Goal: Information Seeking & Learning: Learn about a topic

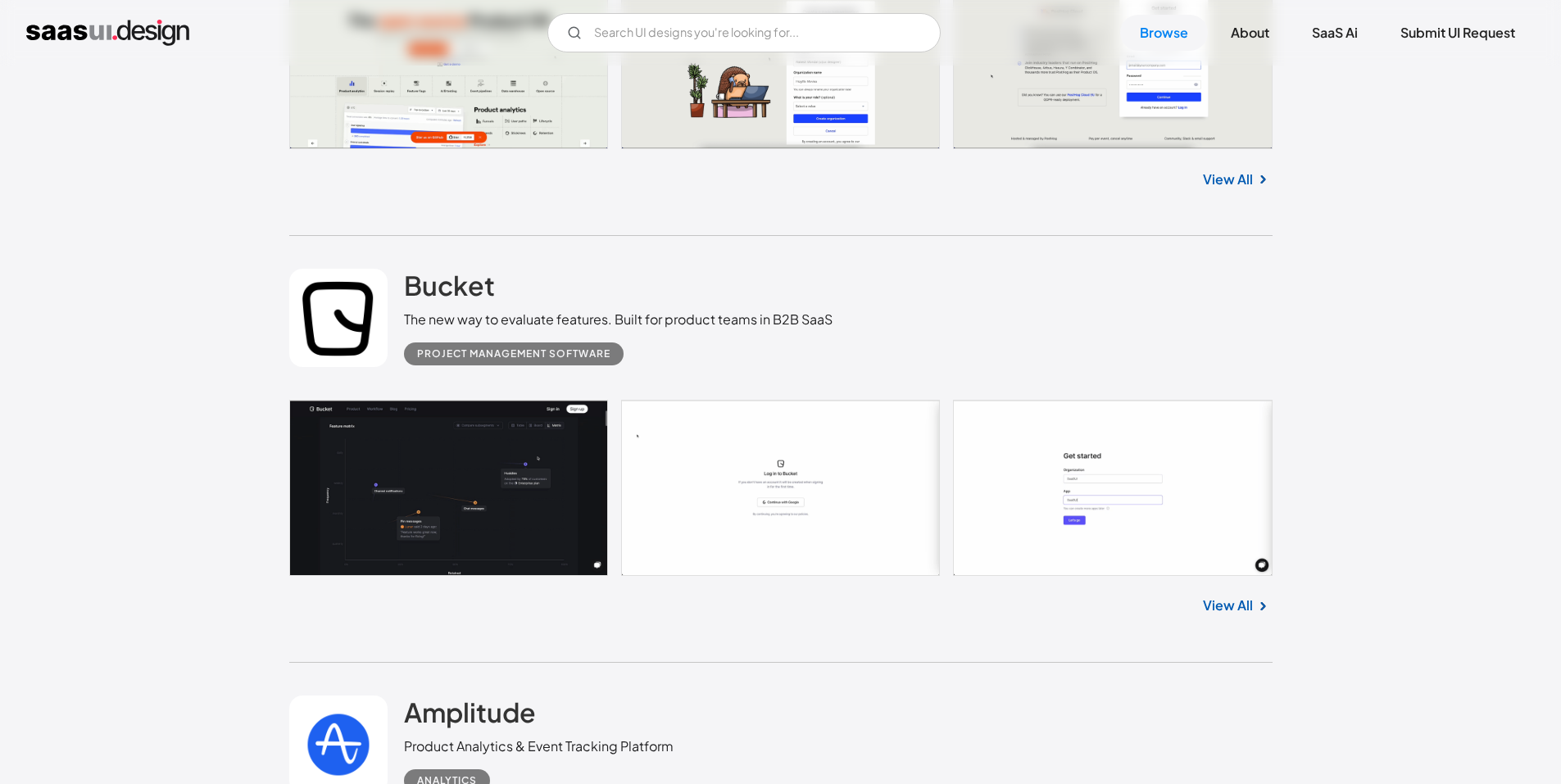
scroll to position [6389, 0]
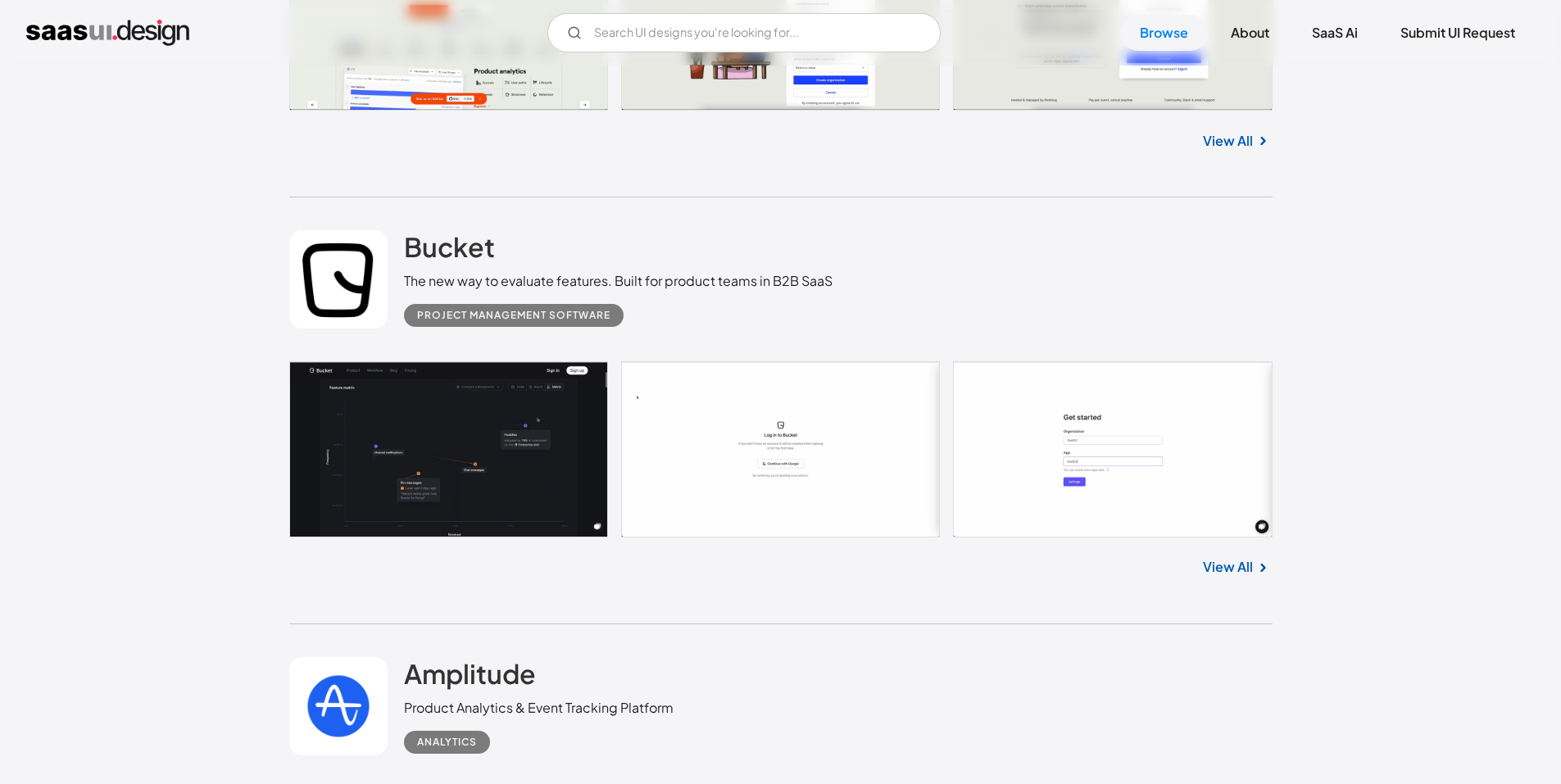
click at [542, 462] on link at bounding box center [781, 448] width 984 height 175
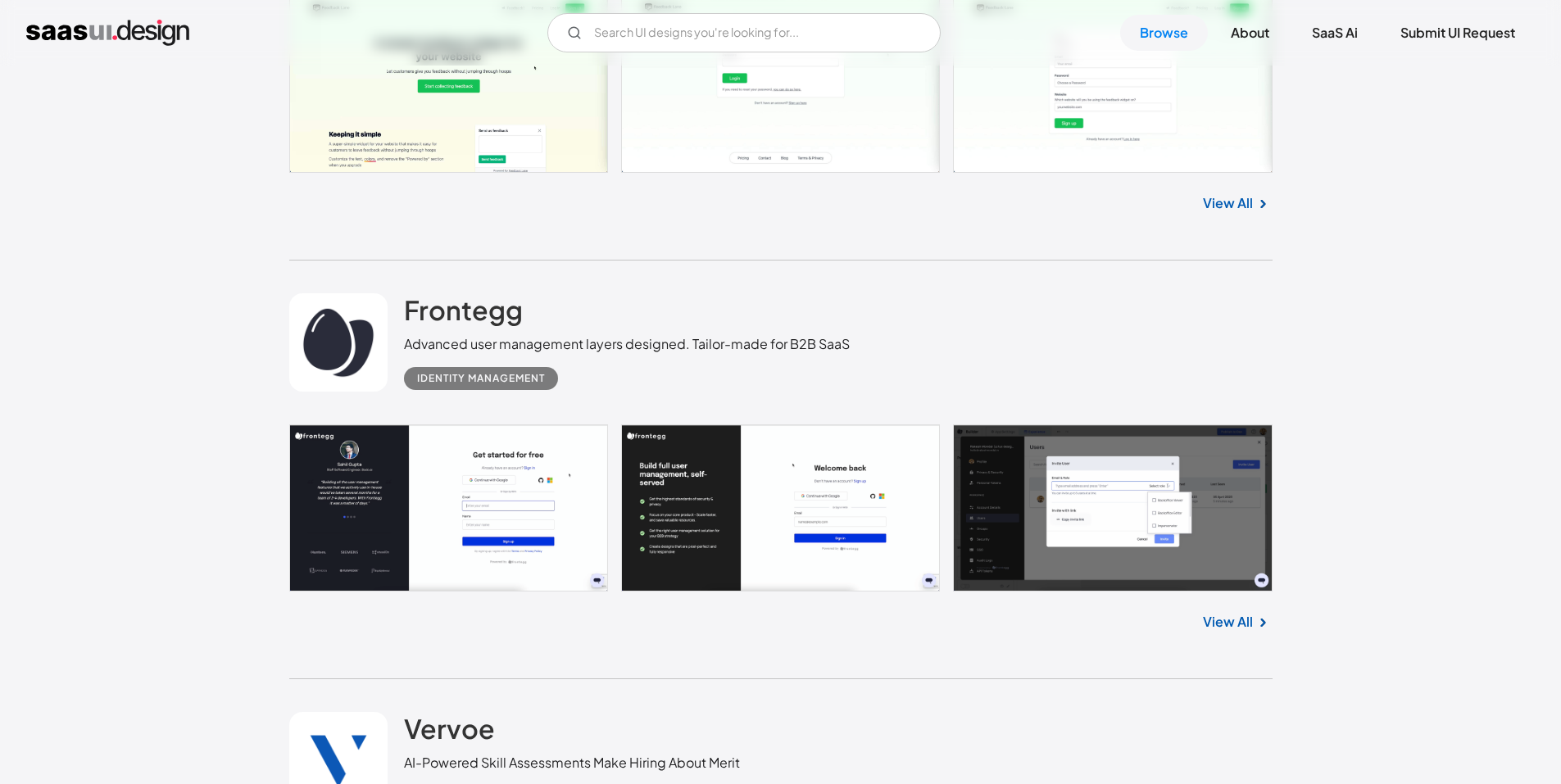
scroll to position [8518, 0]
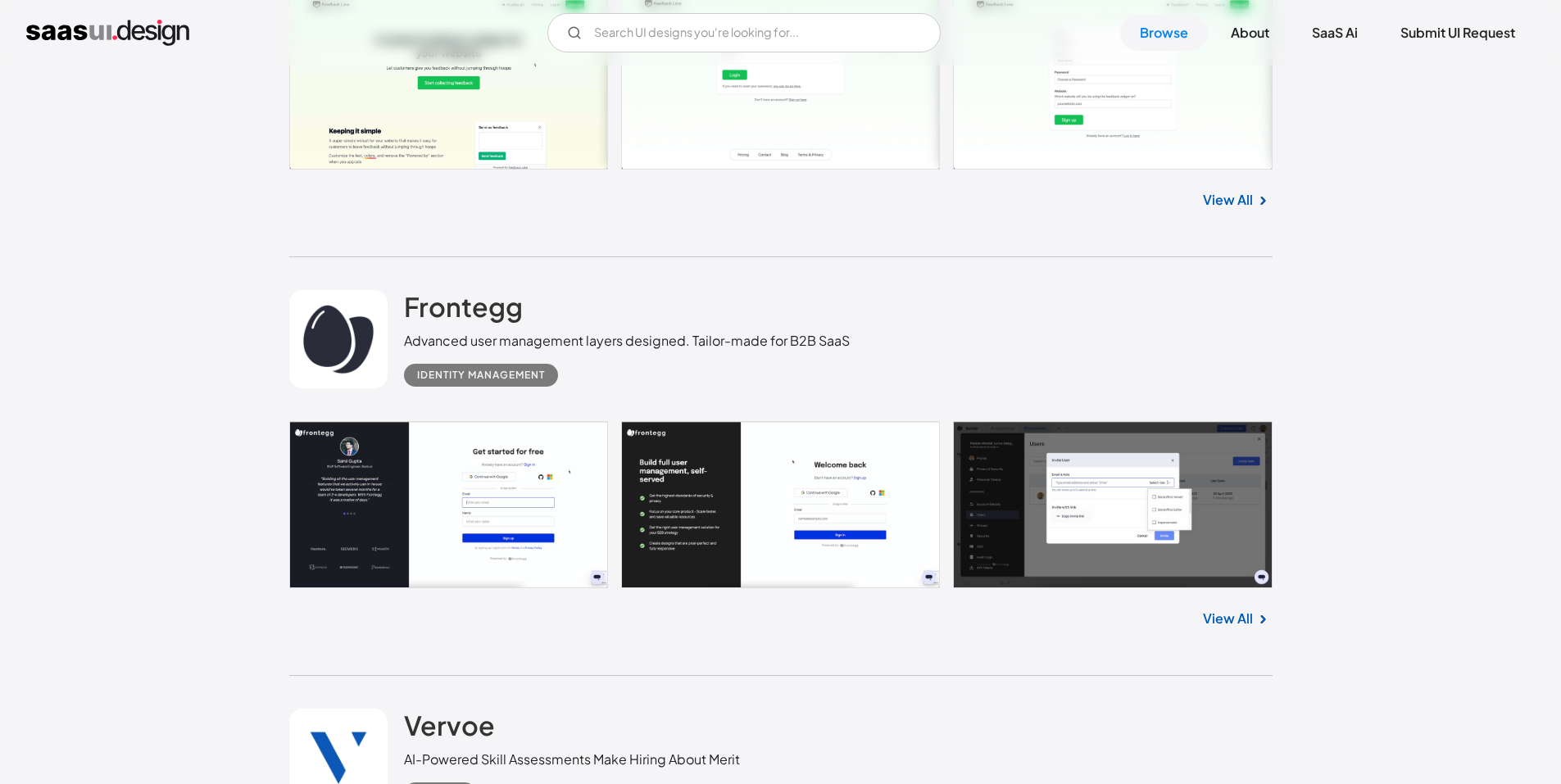
click at [1175, 537] on link at bounding box center [781, 505] width 984 height 167
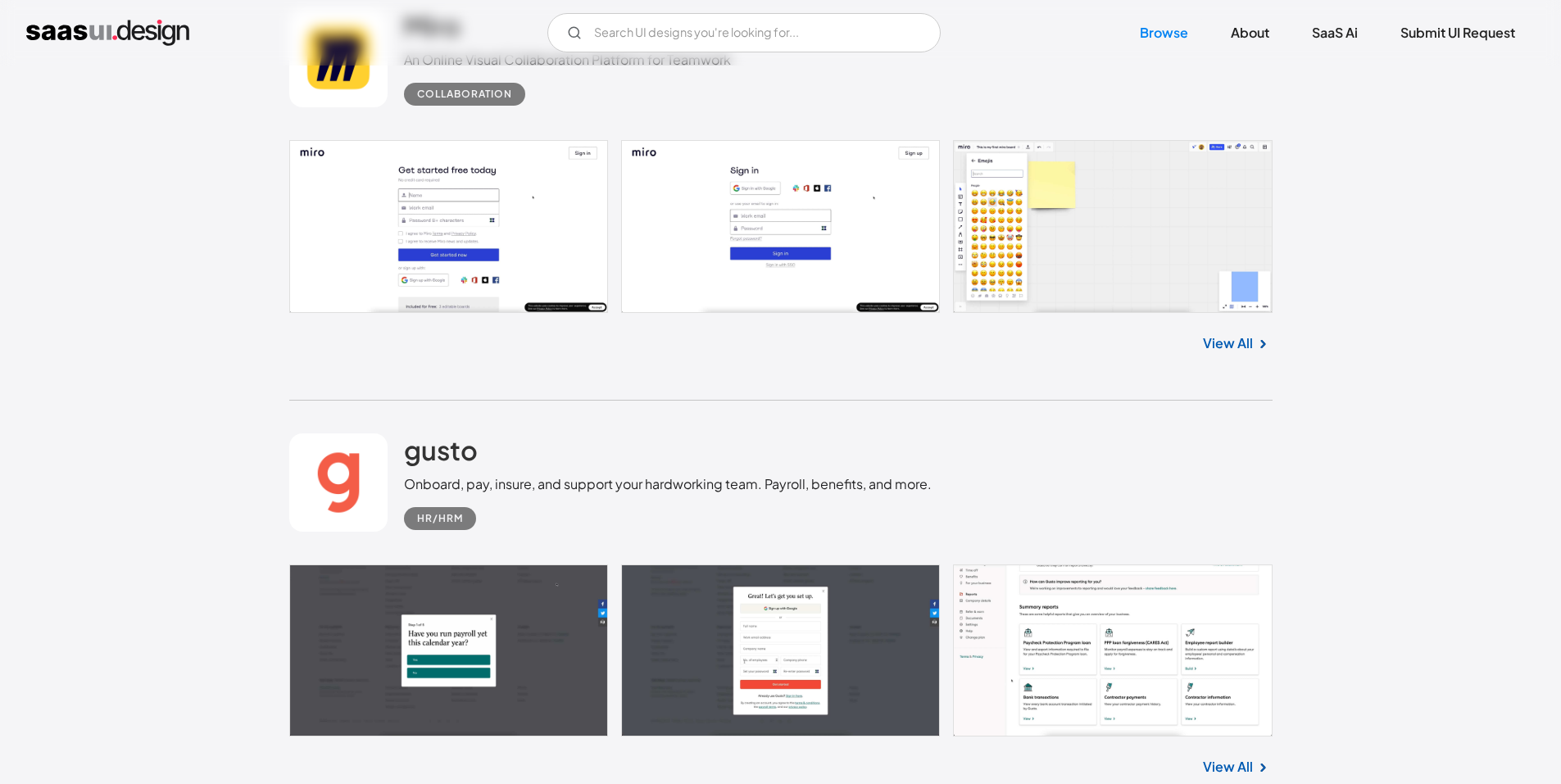
scroll to position [14825, 0]
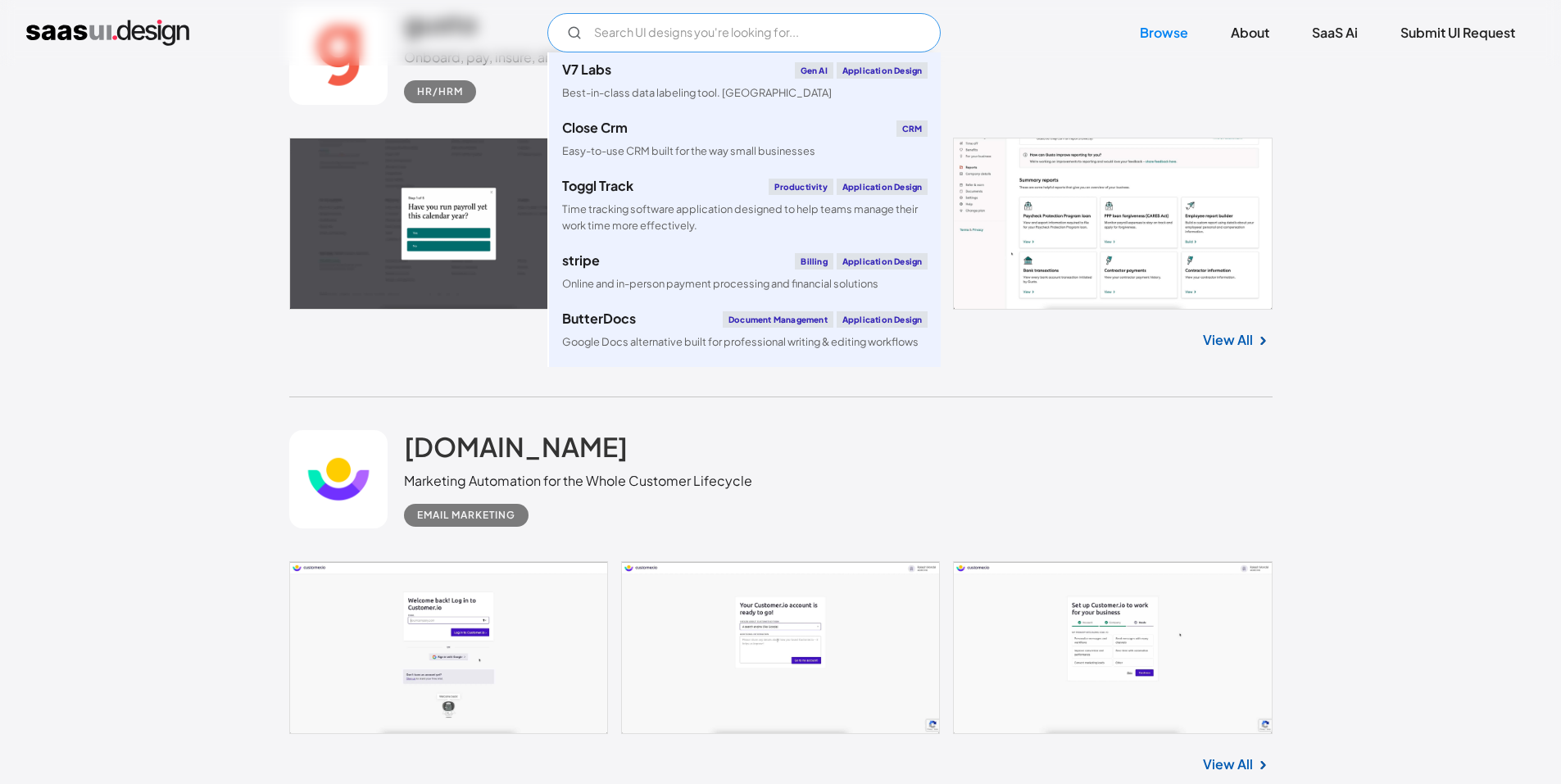
click at [711, 12] on div "V7 Labs Gen AI Application Design Best-in-class data labeling tool. GenAI Close…" at bounding box center [780, 32] width 1561 height 65
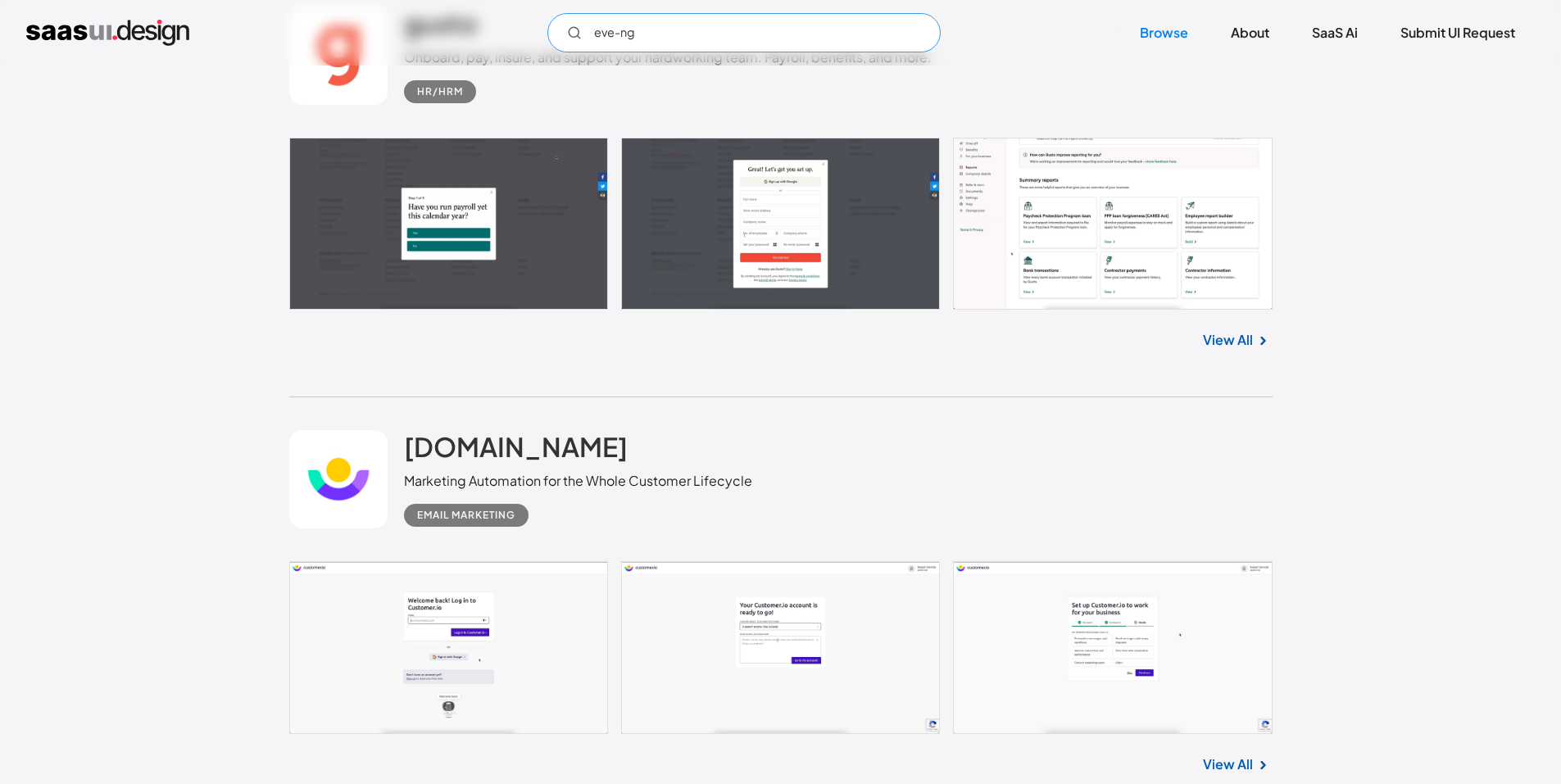
click at [565, 26] on input "eve-ng" at bounding box center [744, 32] width 394 height 39
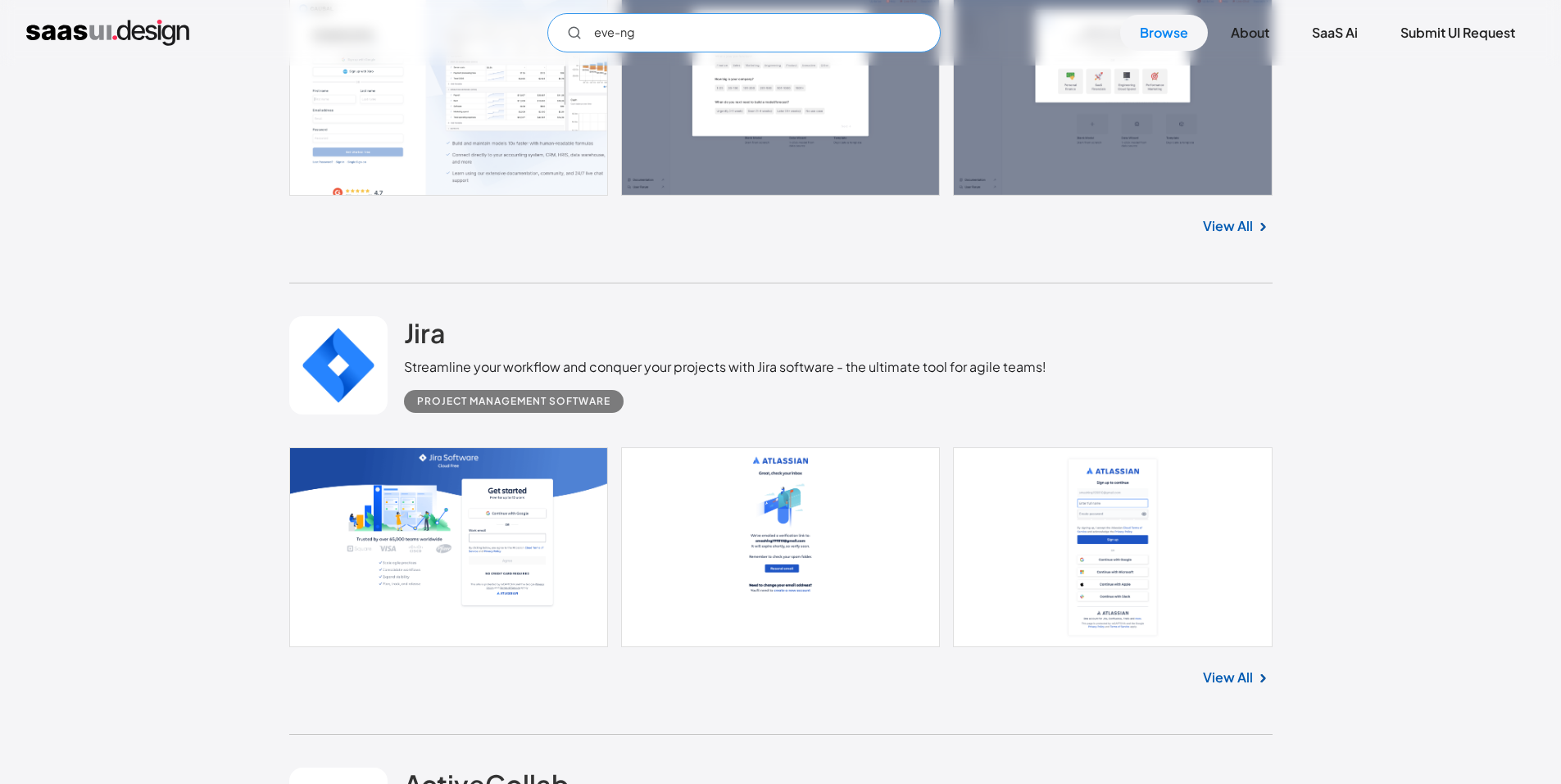
scroll to position [31861, 0]
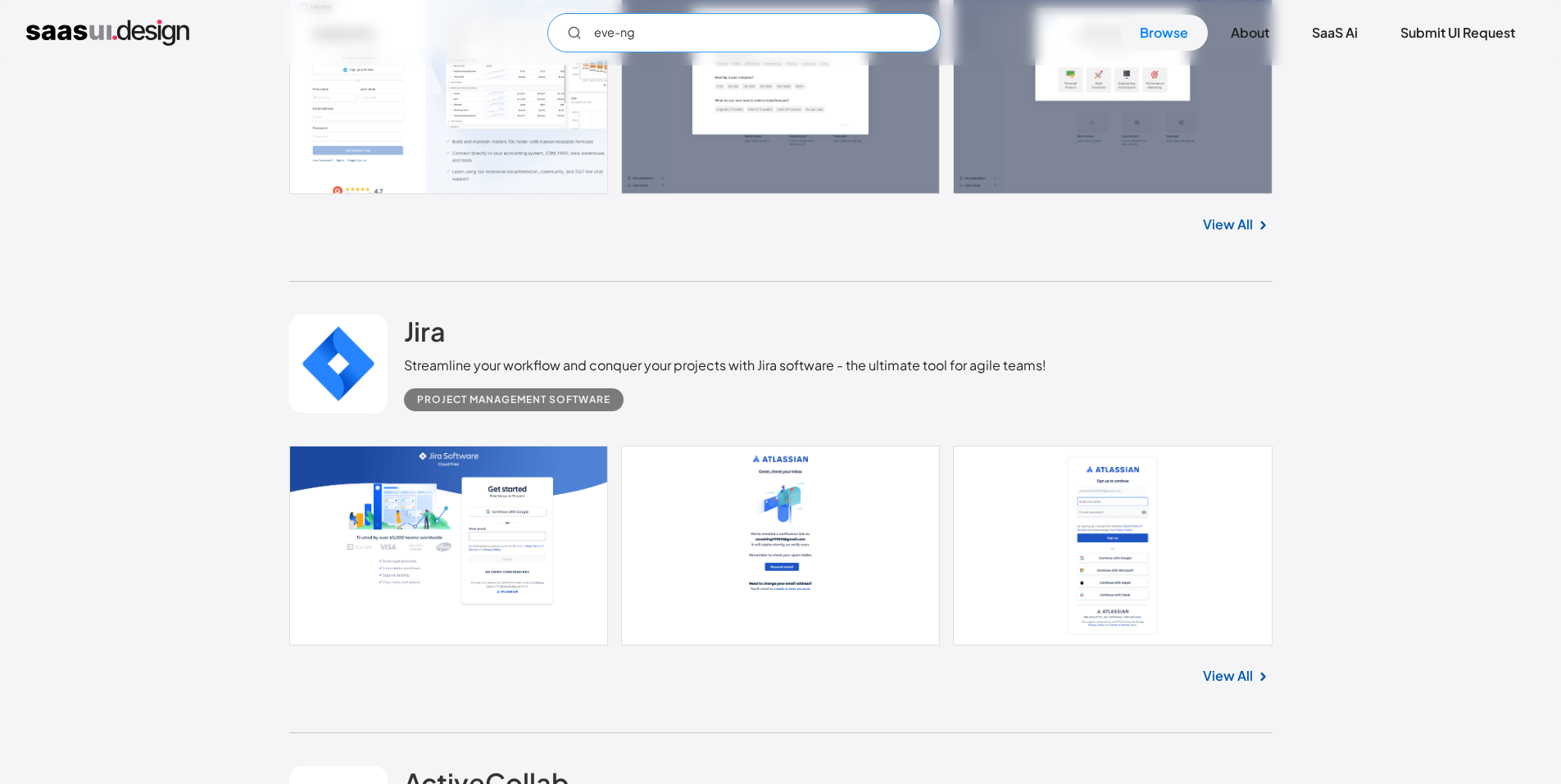
type input "eve-ng"
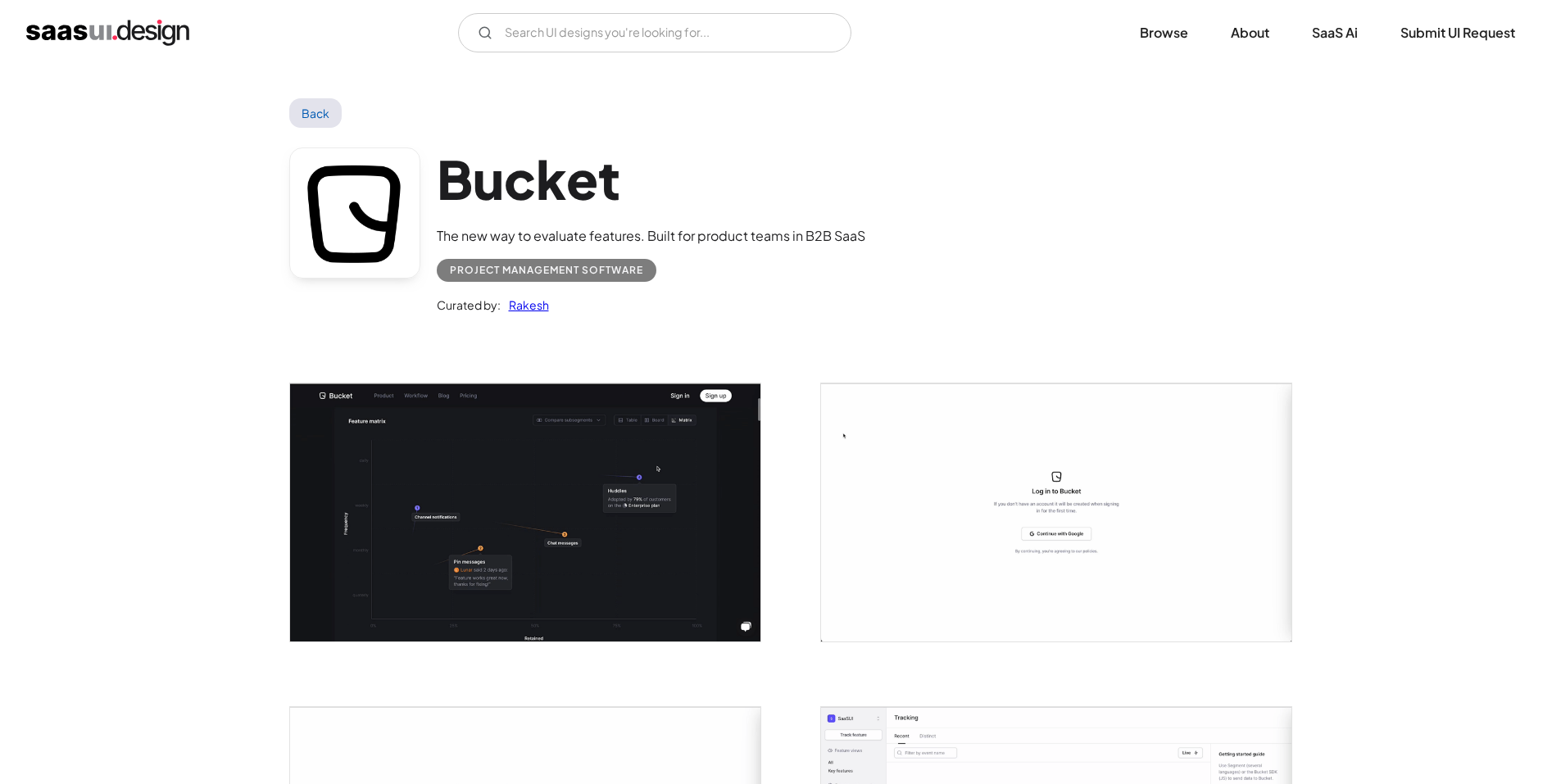
click at [644, 473] on img "open lightbox" at bounding box center [525, 513] width 470 height 258
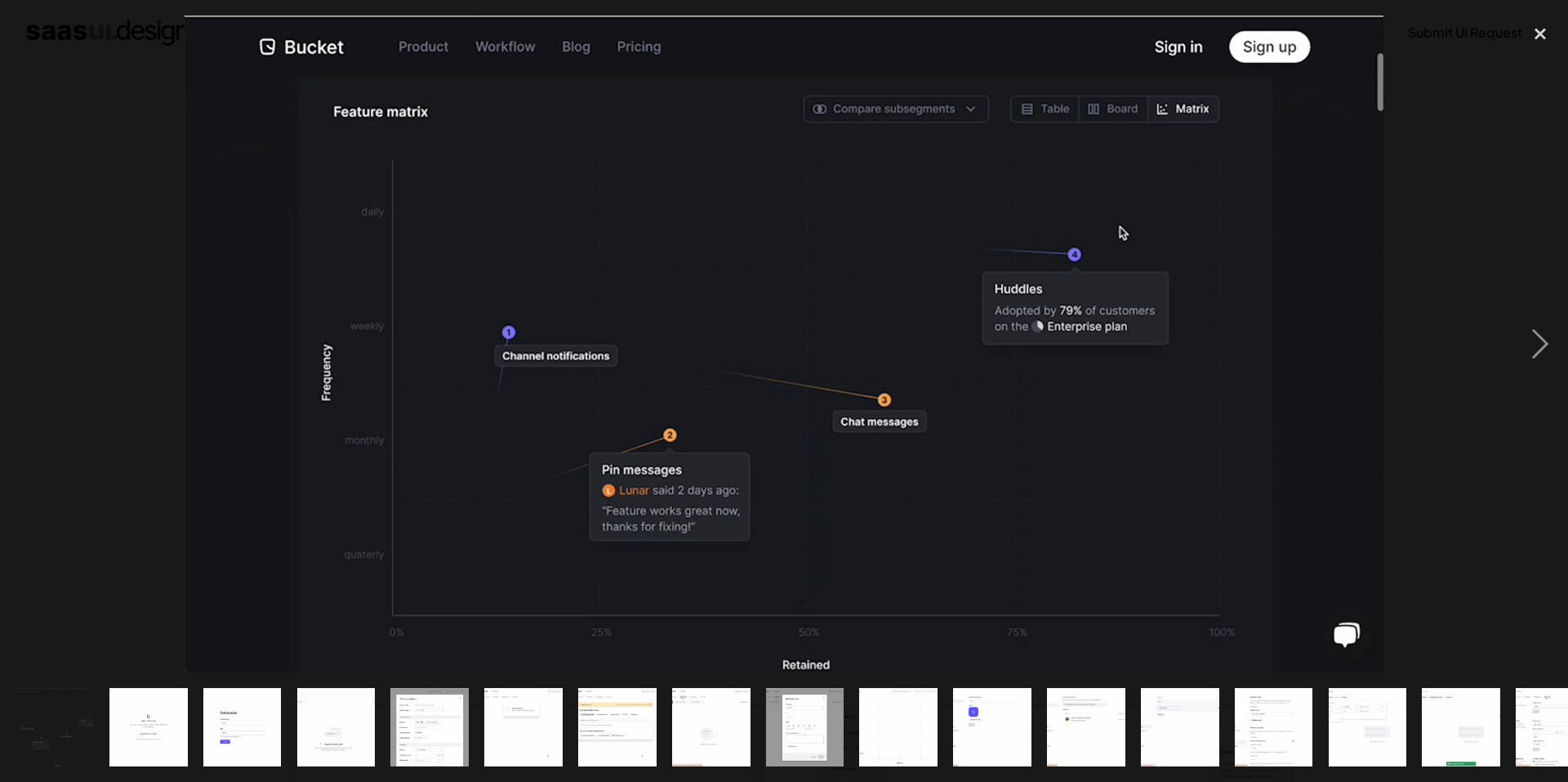
click at [1507, 238] on div at bounding box center [784, 344] width 1568 height 657
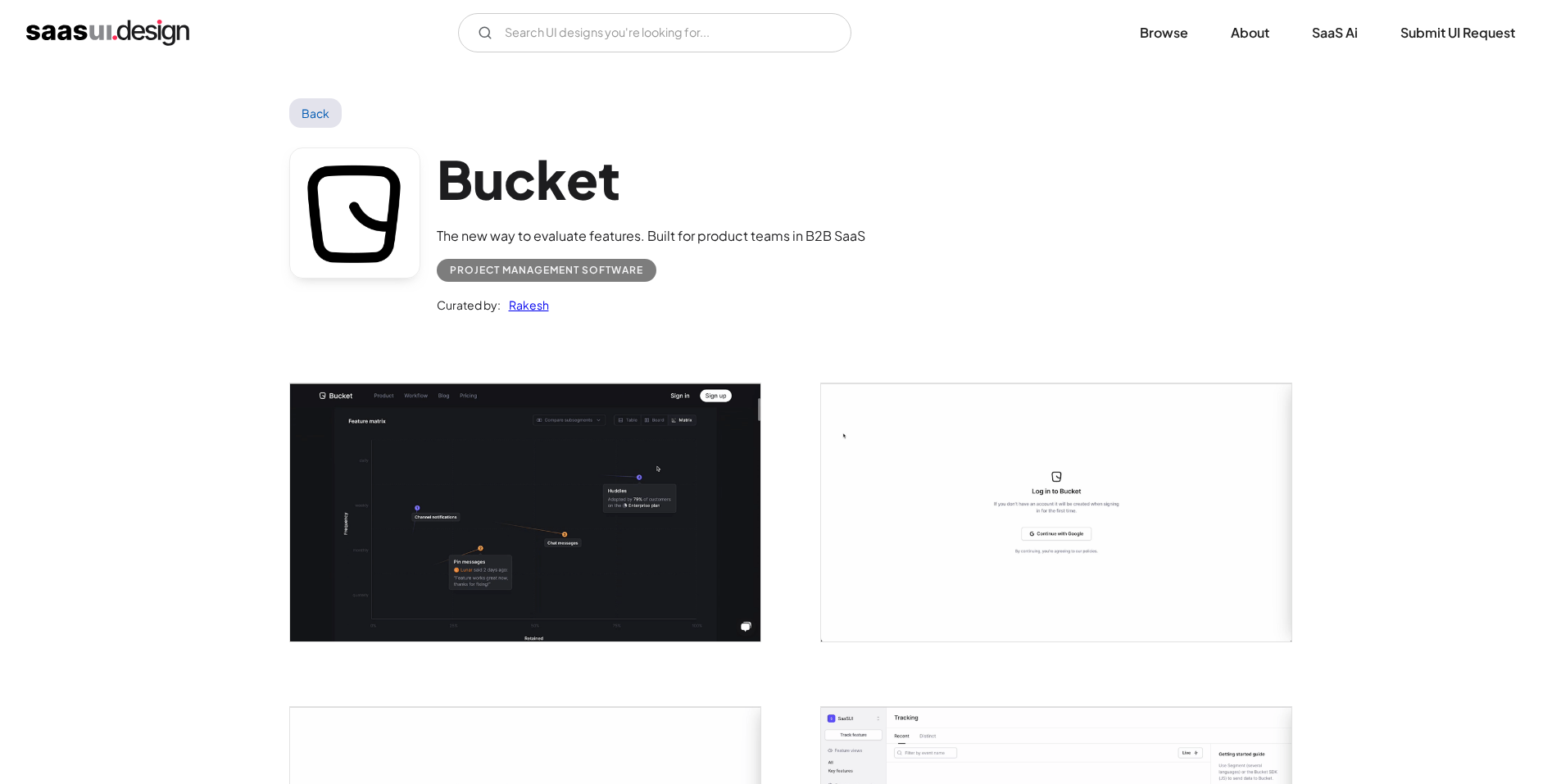
click at [894, 128] on div "Bucket The new way to evaluate features. Built for product teams in B2B SaaS Pr…" at bounding box center [781, 235] width 984 height 214
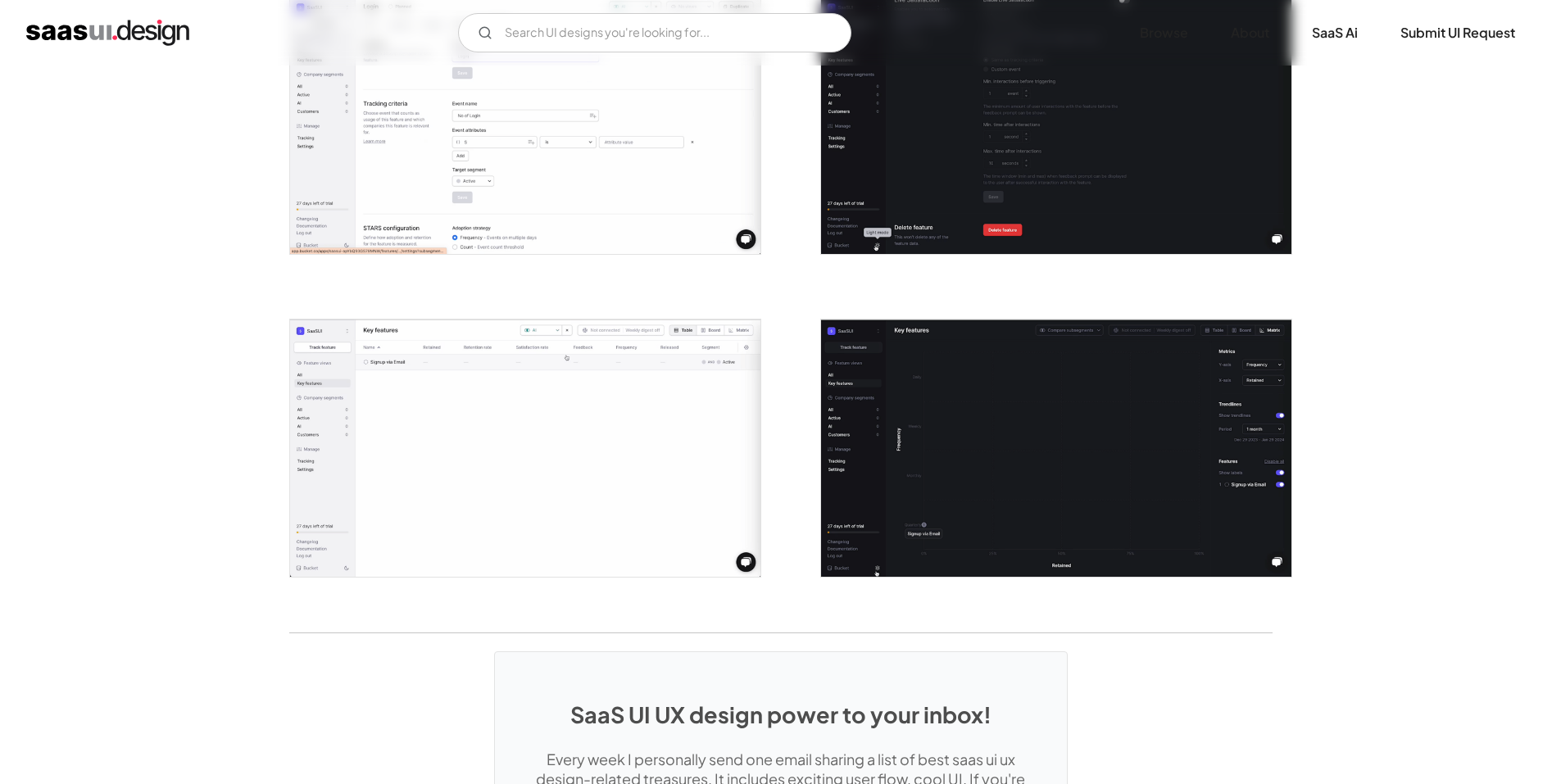
scroll to position [2703, 0]
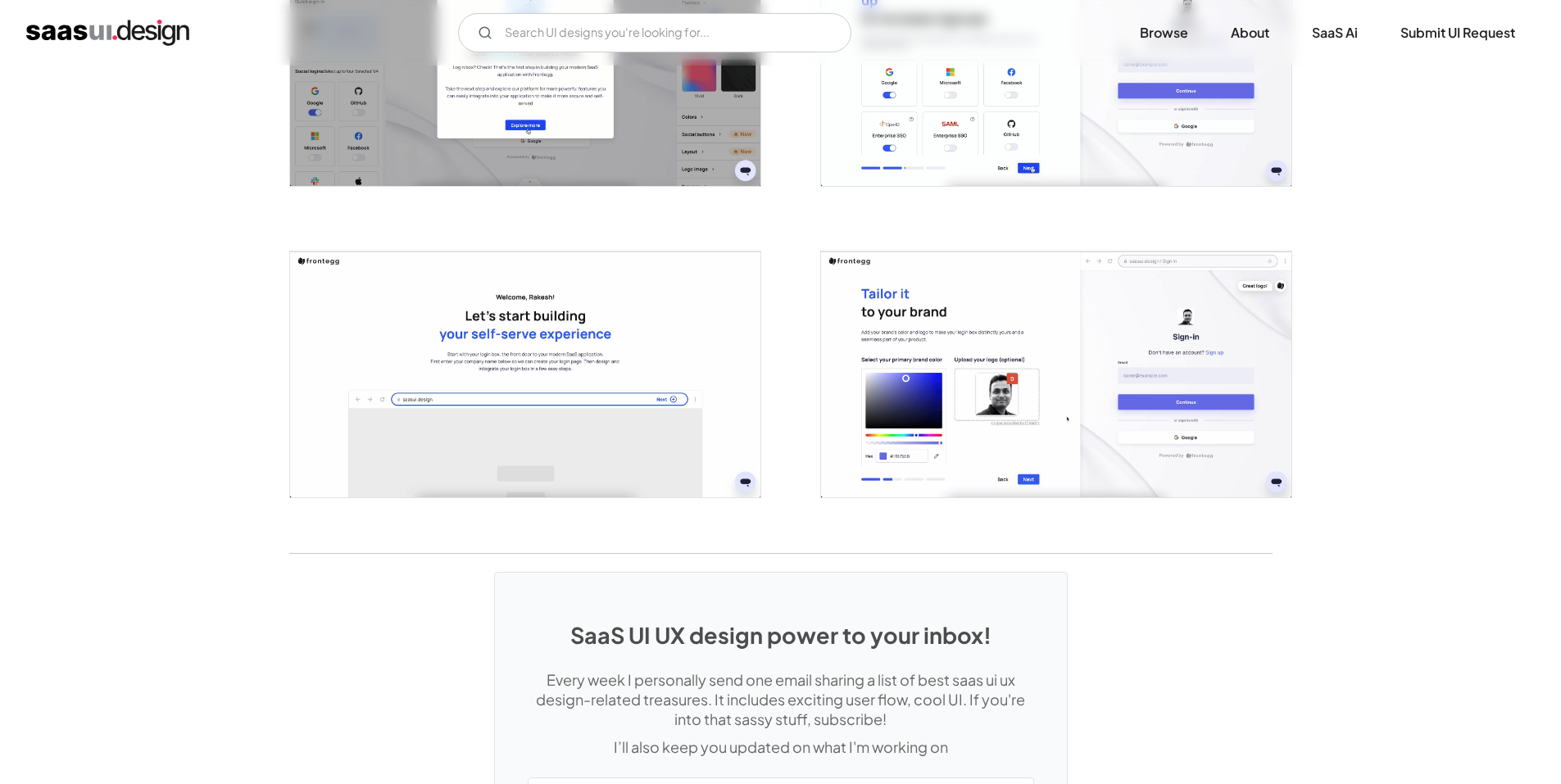
scroll to position [3850, 0]
